Goal: Information Seeking & Learning: Get advice/opinions

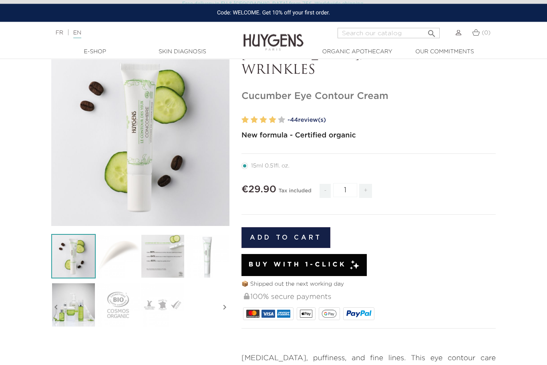
scroll to position [73, 0]
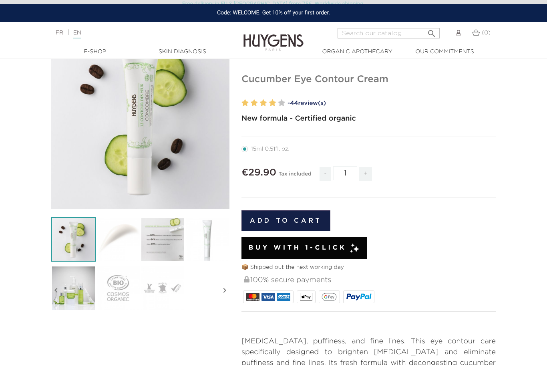
click at [280, 100] on label at bounding box center [281, 103] width 7 height 12
click at [307, 103] on link "- 44 review(s)" at bounding box center [392, 103] width 208 height 12
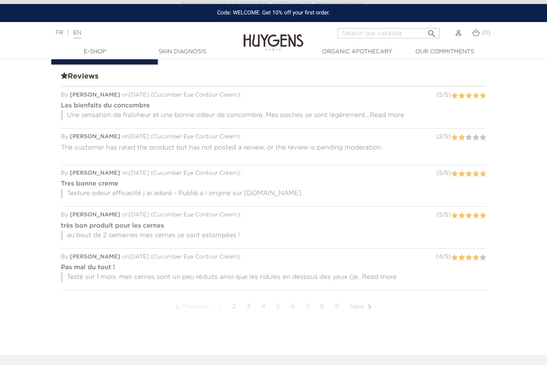
scroll to position [775, 0]
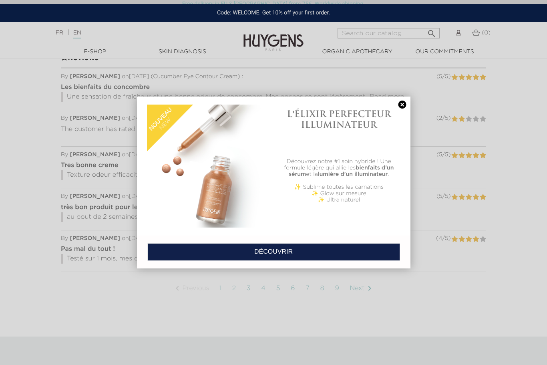
click at [402, 104] on link at bounding box center [402, 105] width 11 height 8
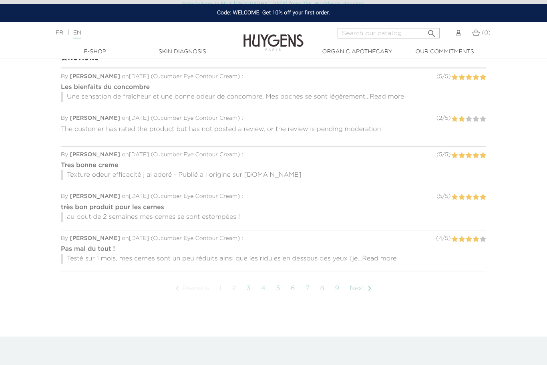
scroll to position [774, 0]
click at [361, 295] on link "Next " at bounding box center [362, 289] width 32 height 20
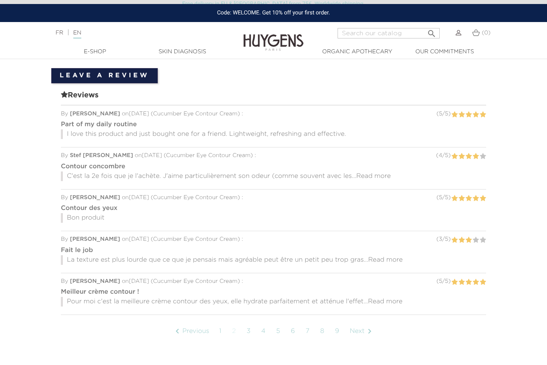
scroll to position [748, 0]
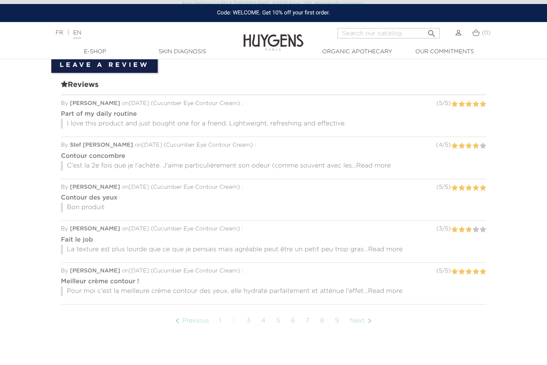
click at [392, 249] on span "Read more" at bounding box center [385, 249] width 34 height 6
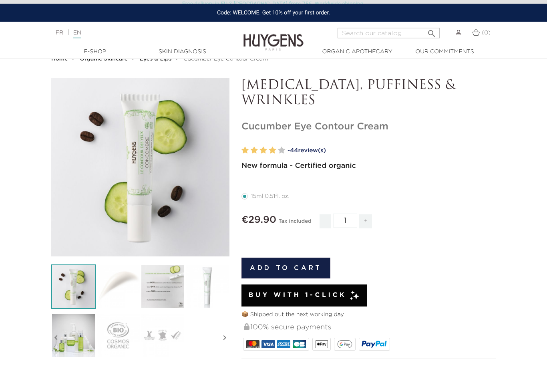
scroll to position [0, 0]
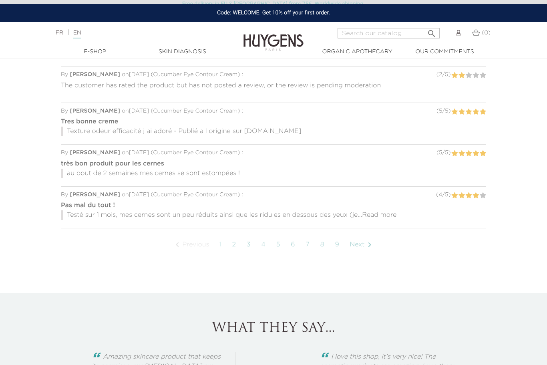
scroll to position [100, 0]
